Goal: Task Accomplishment & Management: Manage account settings

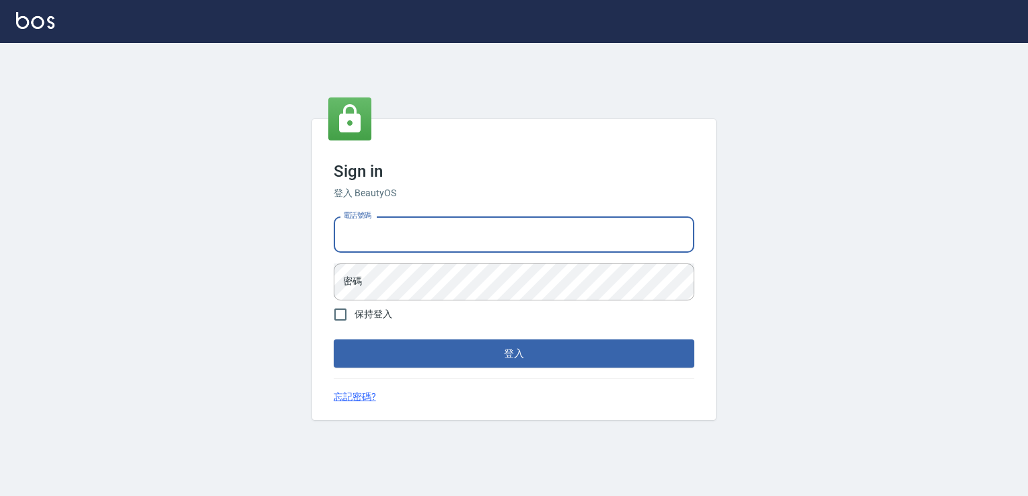
click at [369, 241] on input "電話號碼" at bounding box center [514, 235] width 361 height 36
type input "0981921116"
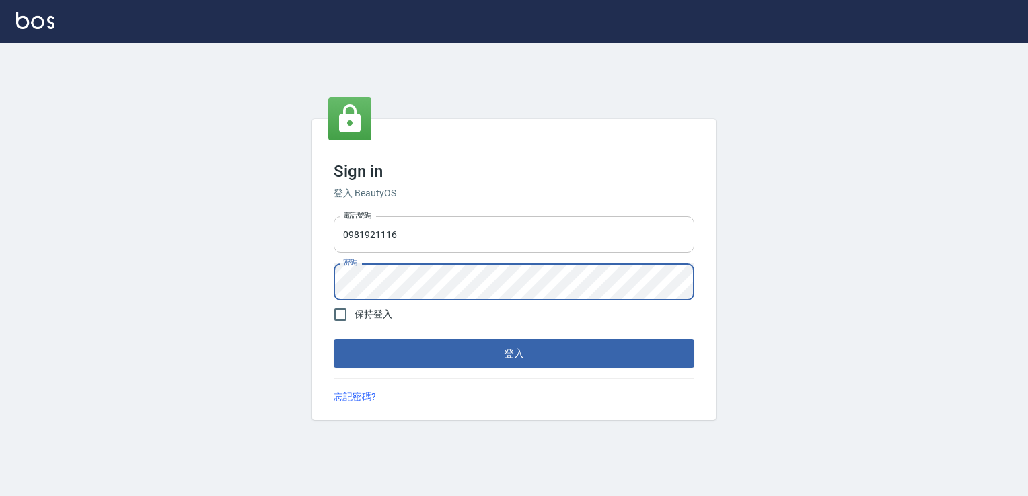
click at [334, 340] on button "登入" at bounding box center [514, 354] width 361 height 28
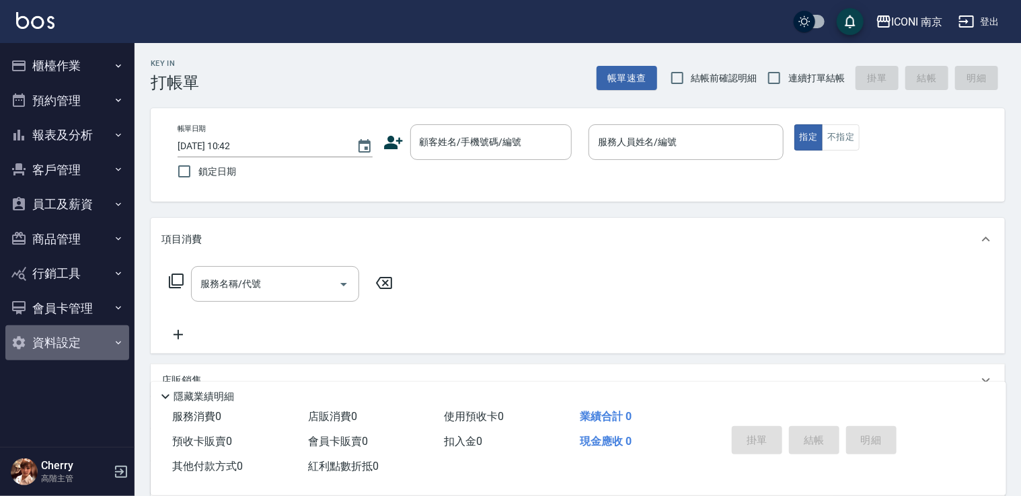
click at [71, 348] on button "資料設定" at bounding box center [67, 343] width 124 height 35
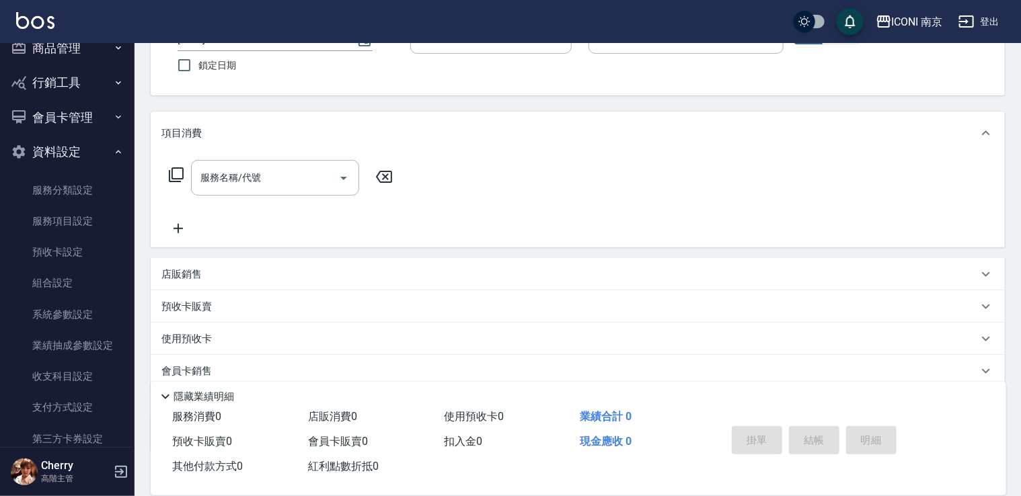
scroll to position [250, 0]
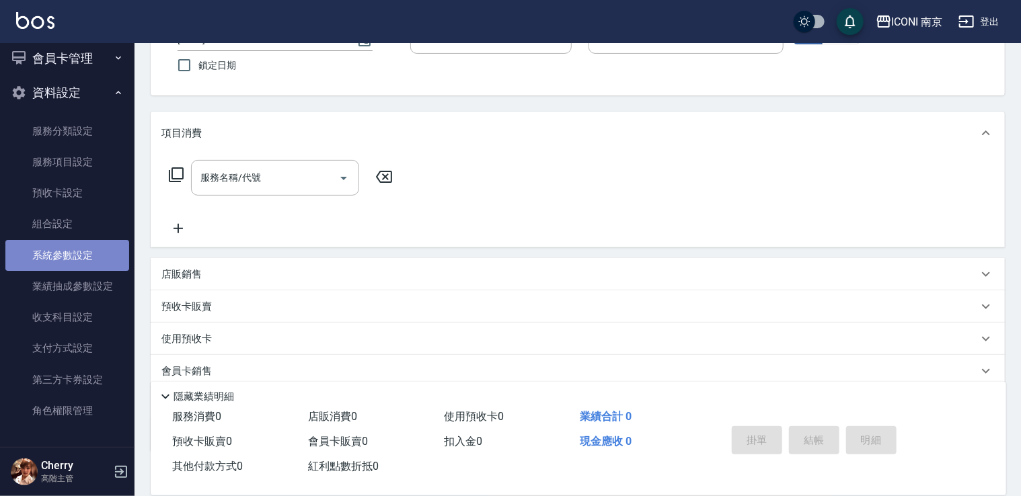
click at [83, 263] on link "系統參數設定" at bounding box center [67, 255] width 124 height 31
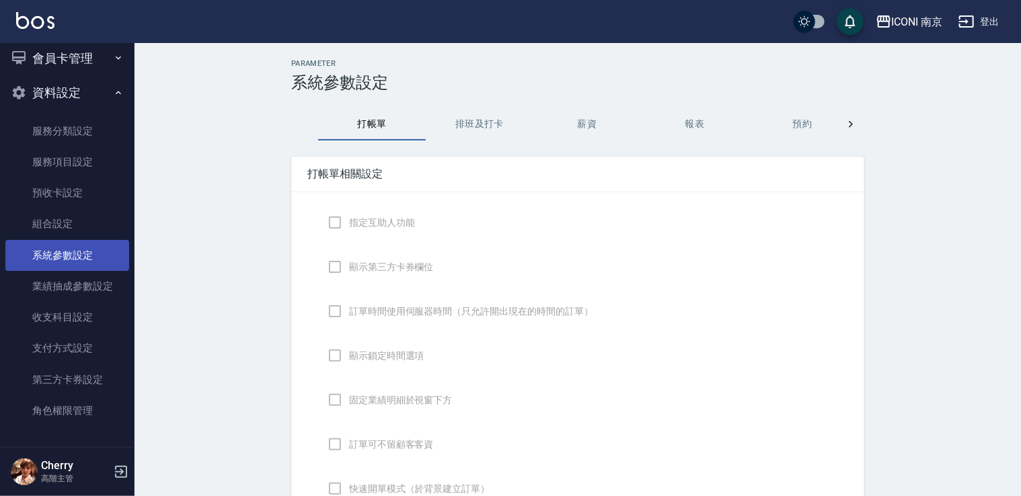
checkbox input "true"
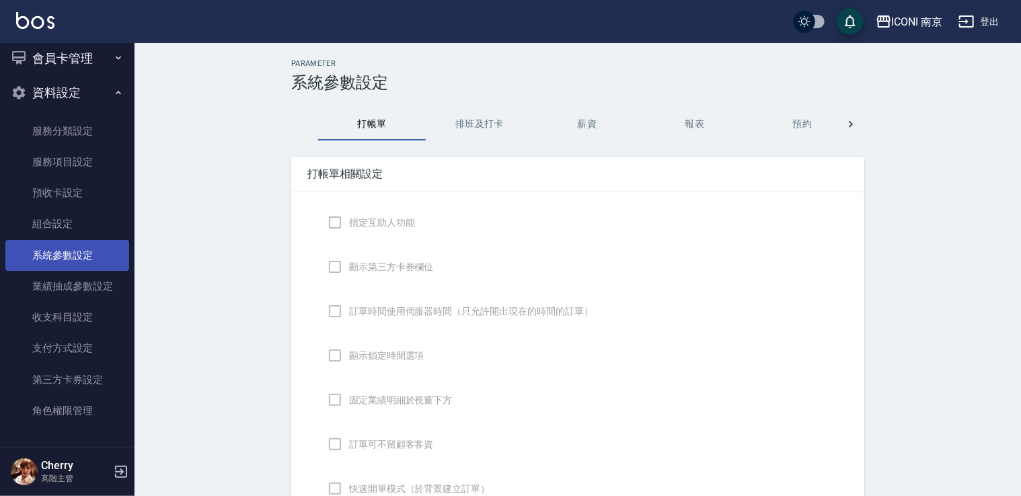
checkbox input "false"
type input "NICKNAME"
type input "LASTORDER"
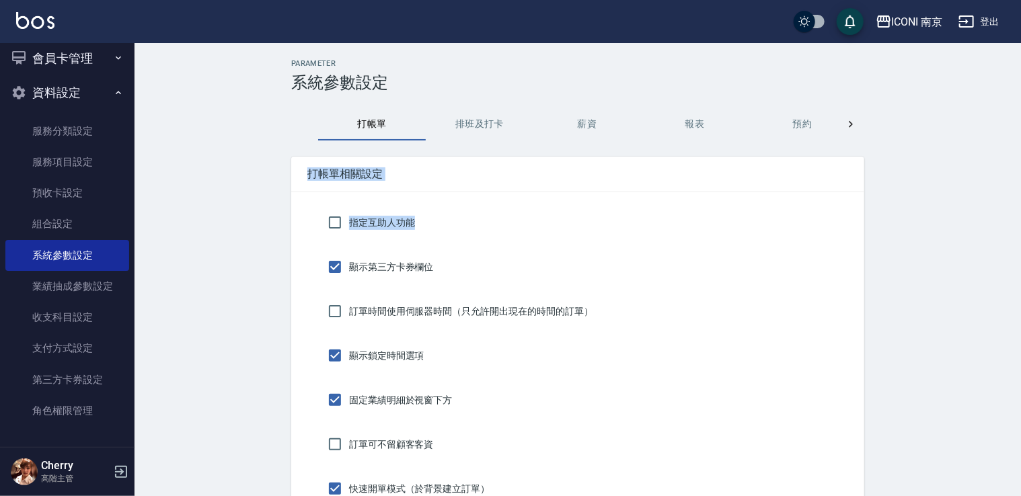
drag, startPoint x: 1020, startPoint y: 105, endPoint x: 1016, endPoint y: 195, distance: 90.2
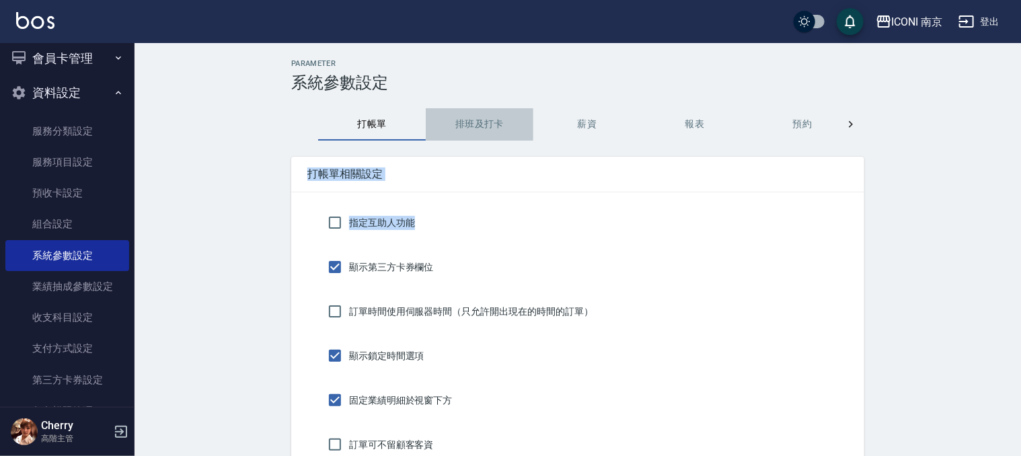
click at [470, 126] on button "排班及打卡" at bounding box center [480, 124] width 108 height 32
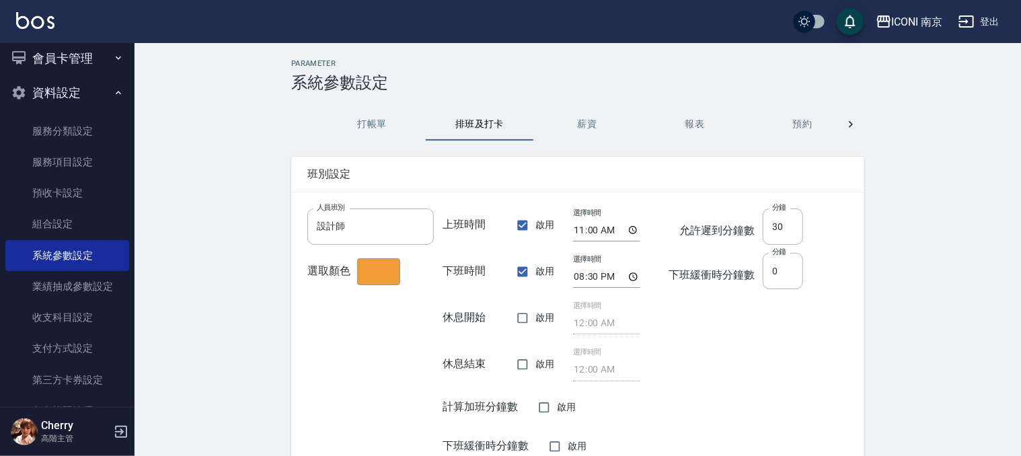
click at [599, 122] on button "薪資" at bounding box center [587, 124] width 108 height 32
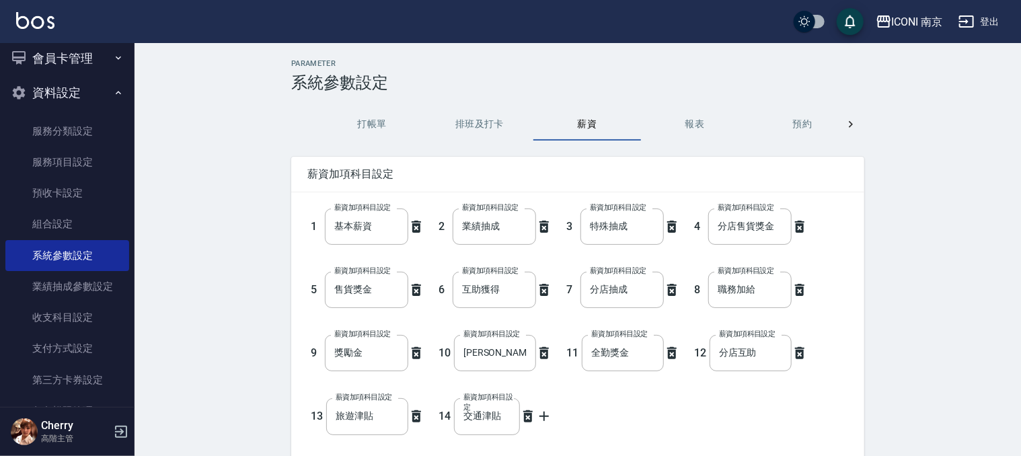
click at [804, 122] on button "預約" at bounding box center [803, 124] width 108 height 32
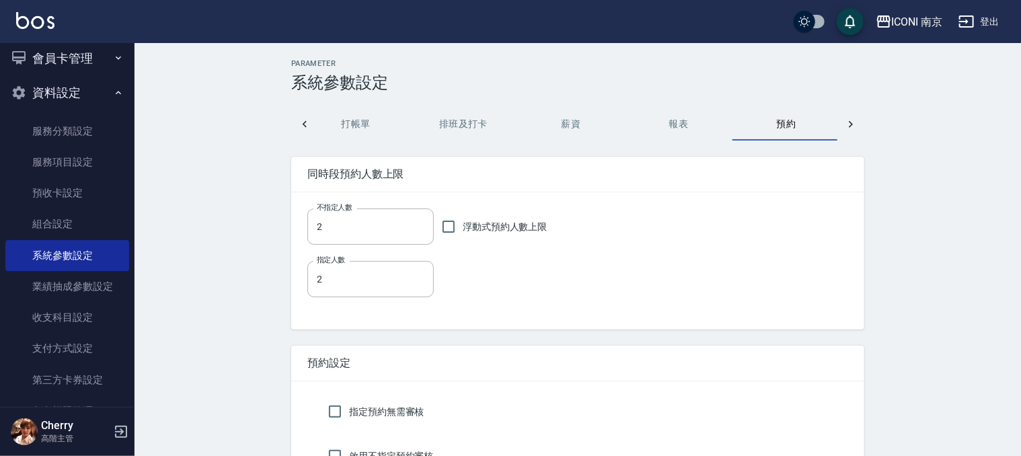
scroll to position [0, 19]
click at [845, 124] on icon at bounding box center [850, 124] width 13 height 13
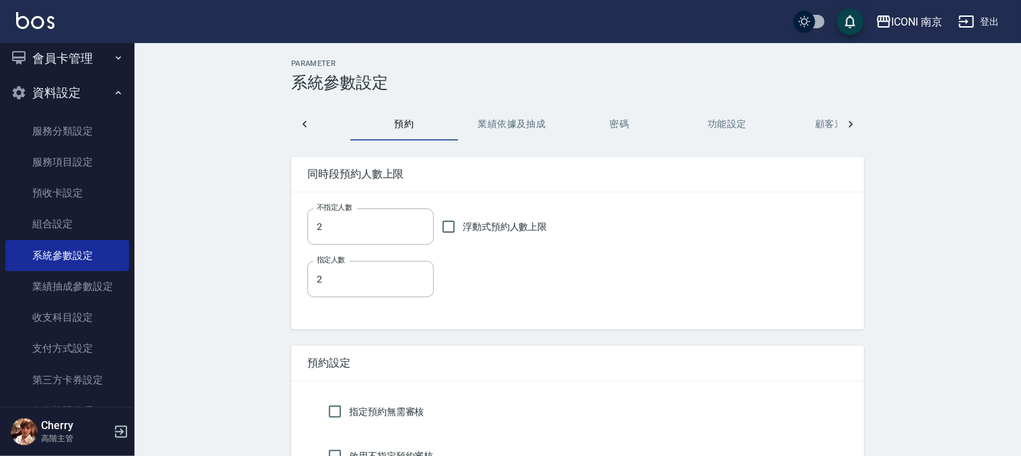
scroll to position [0, 449]
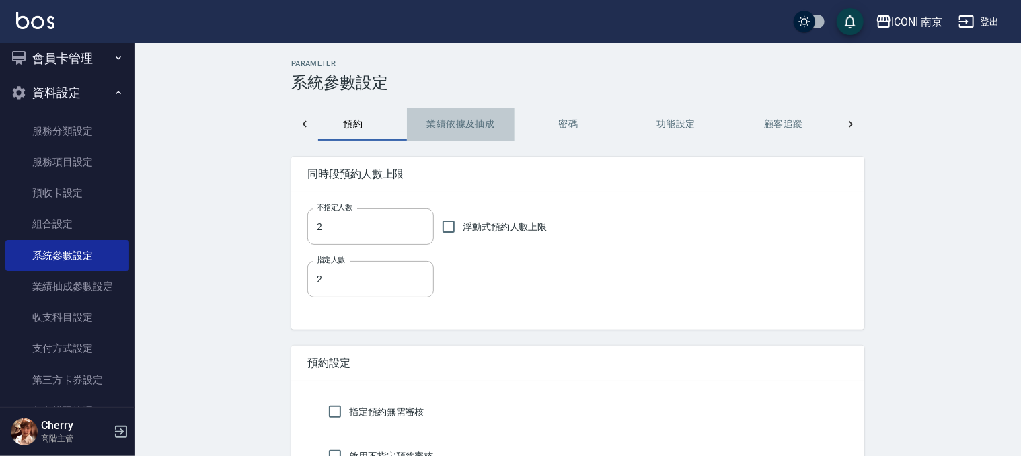
click at [464, 130] on button "業績依據及抽成" at bounding box center [461, 124] width 108 height 32
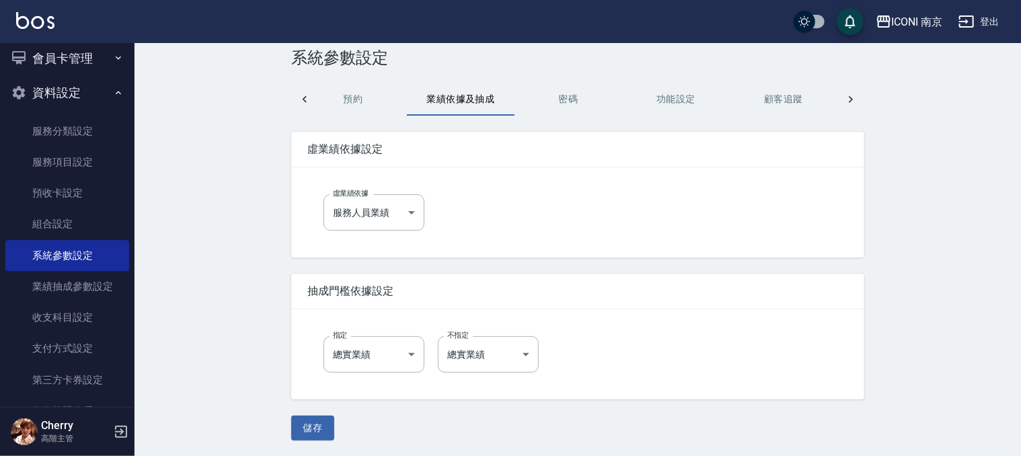
scroll to position [0, 0]
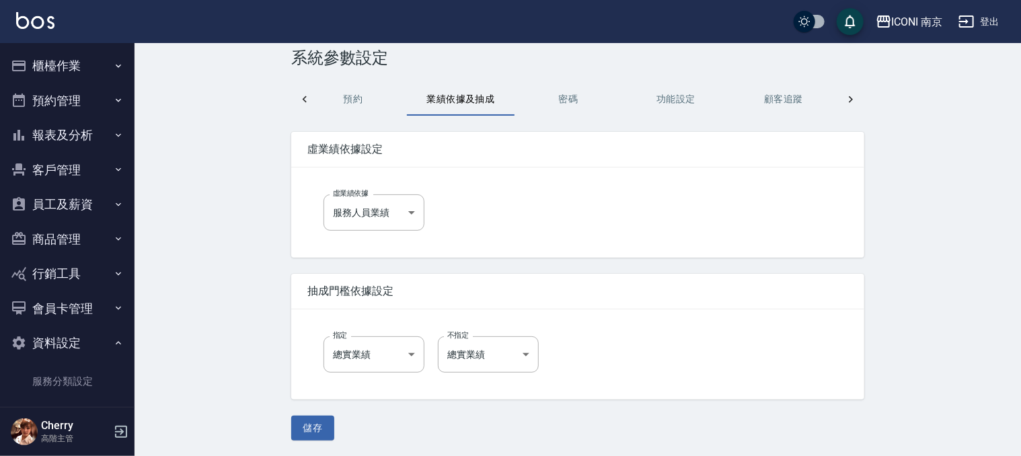
click at [102, 59] on button "櫃檯作業" at bounding box center [67, 65] width 124 height 35
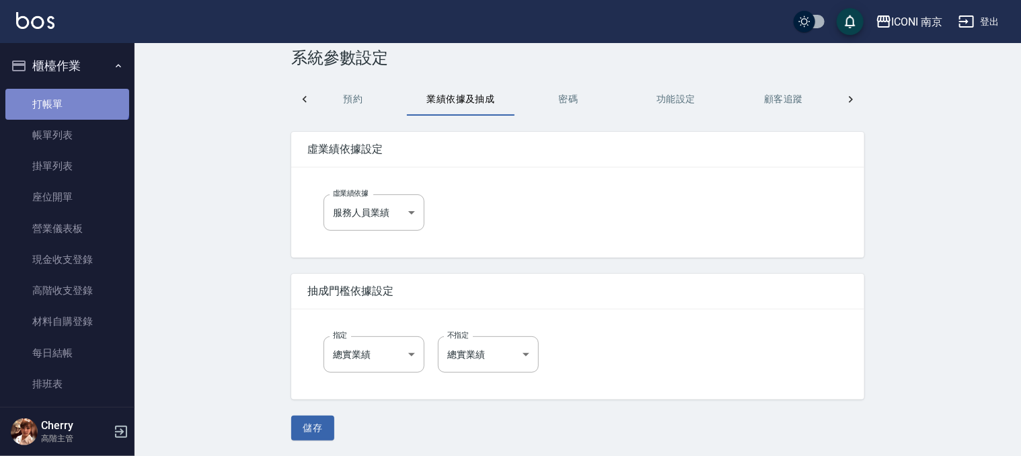
click at [66, 96] on link "打帳單" at bounding box center [67, 104] width 124 height 31
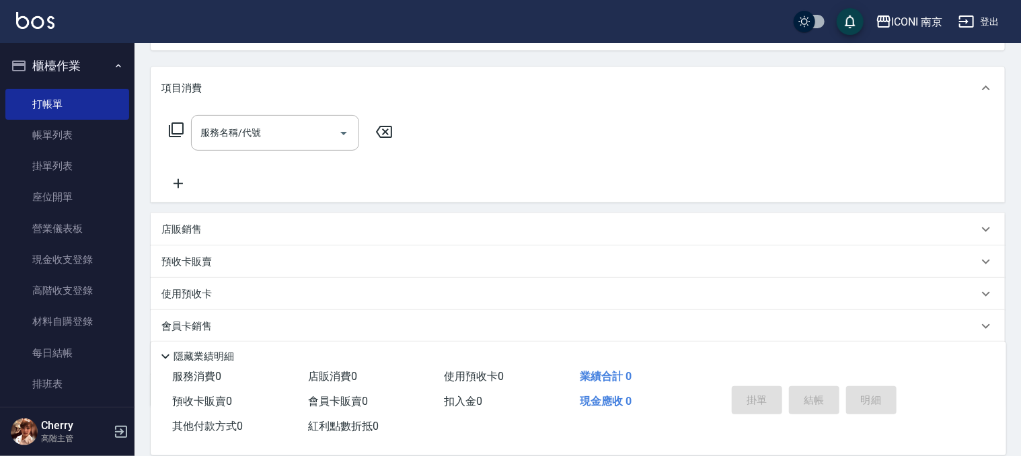
scroll to position [230, 0]
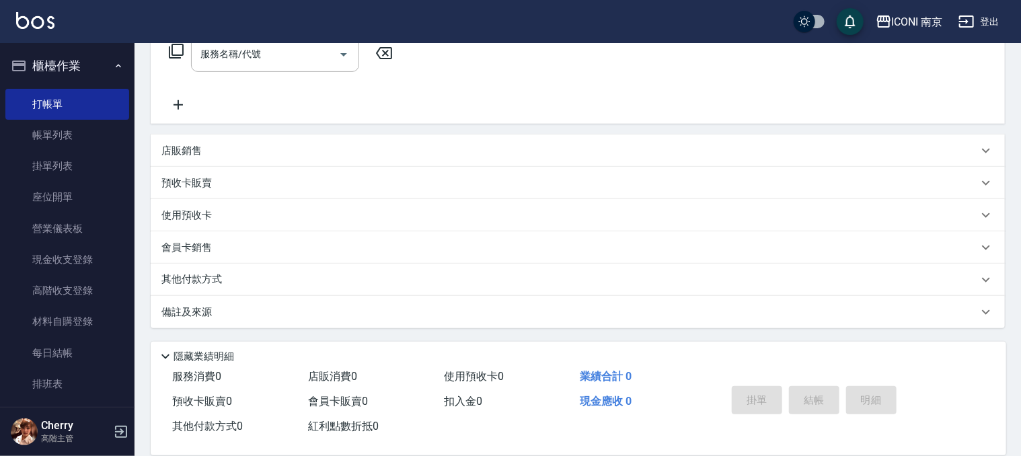
click at [450, 302] on div "備註及來源" at bounding box center [578, 312] width 854 height 32
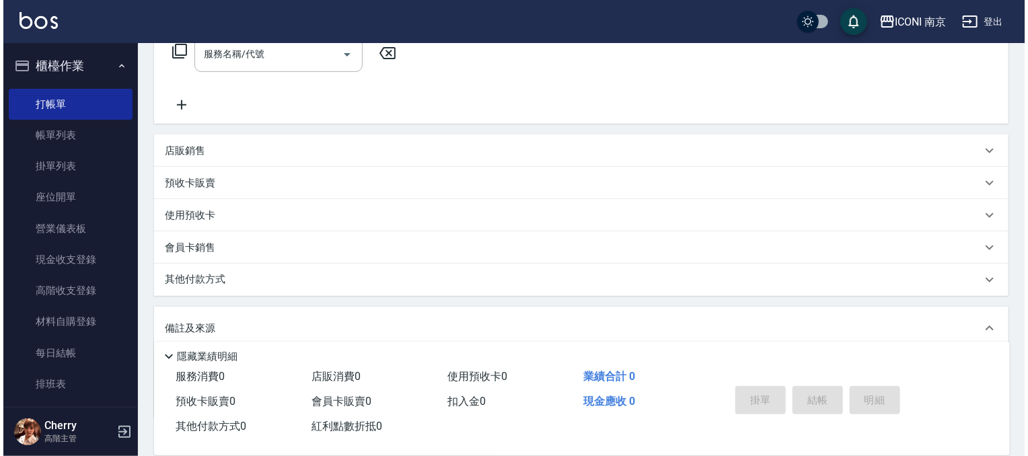
scroll to position [320, 0]
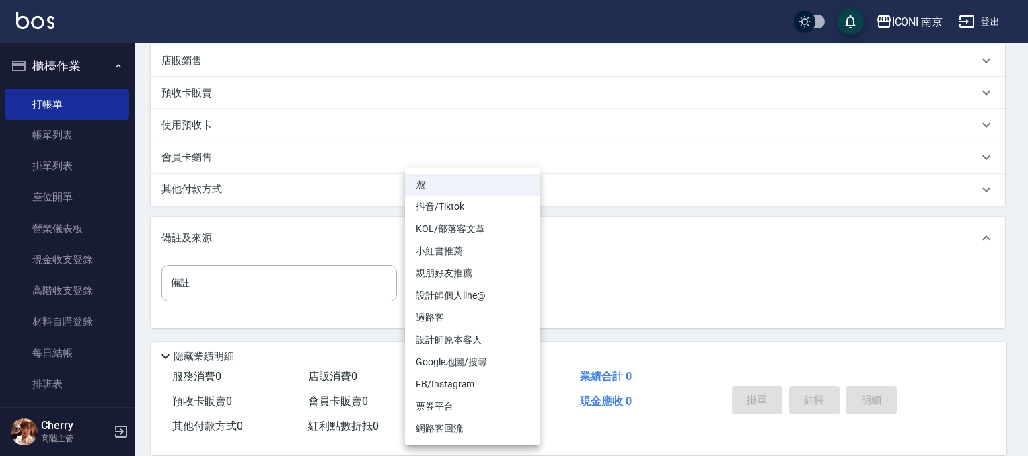
click at [521, 280] on body "ICONI 南京 登出 櫃檯作業 打帳單 帳單列表 掛單列表 座位開單 營業儀表板 現金收支登錄 高階收支登錄 材料自購登錄 每日結帳 排班表 現場電腦打卡 …" at bounding box center [514, 68] width 1028 height 776
